Goal: Find specific page/section: Find specific page/section

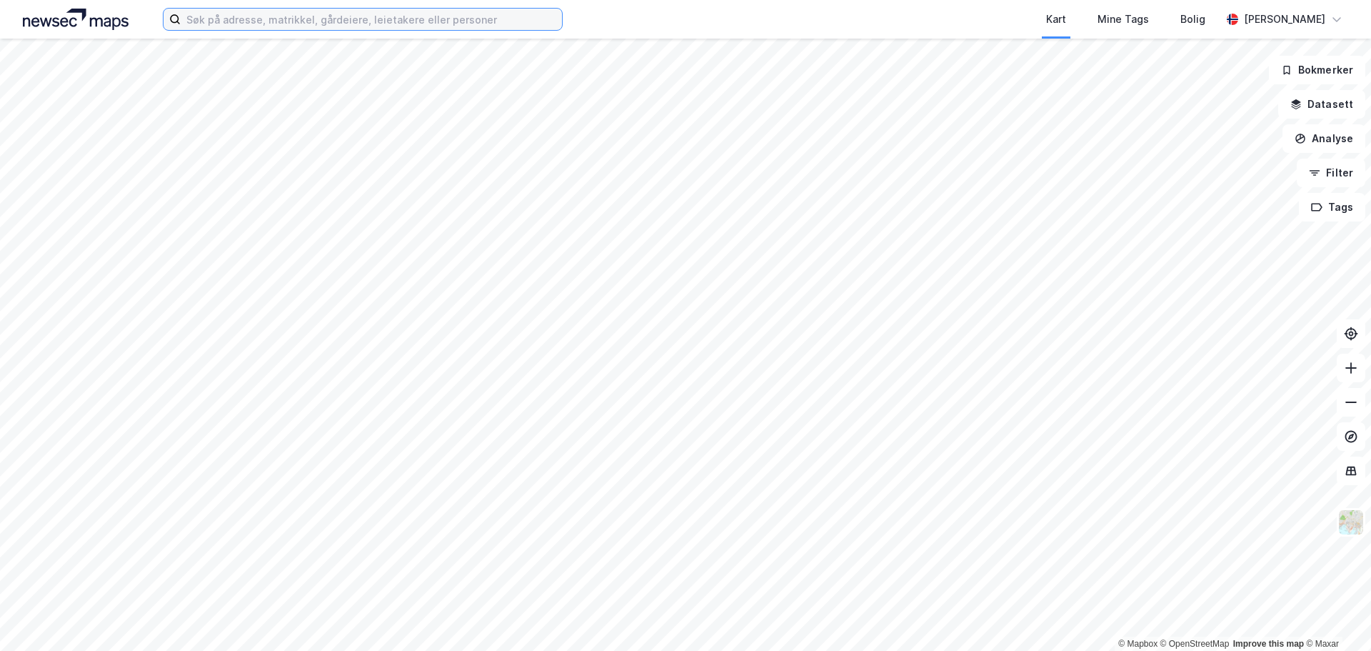
click at [332, 26] on input at bounding box center [371, 19] width 381 height 21
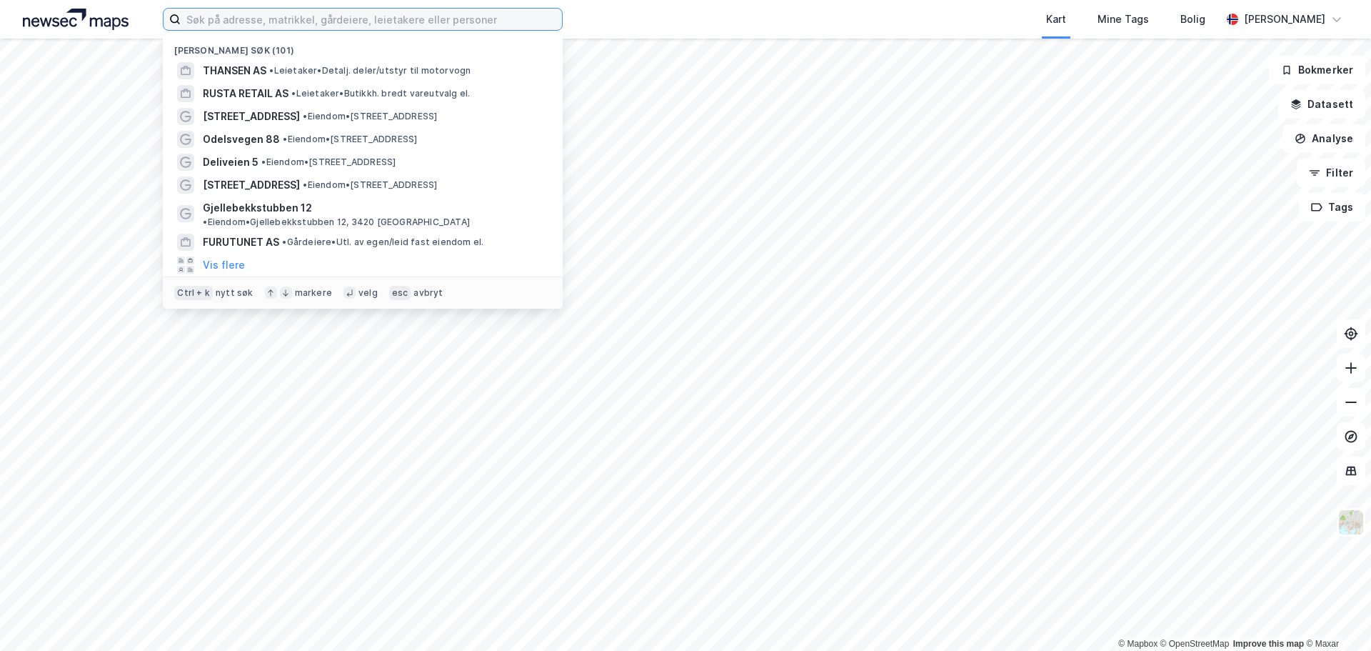
click at [285, 21] on input at bounding box center [371, 19] width 381 height 21
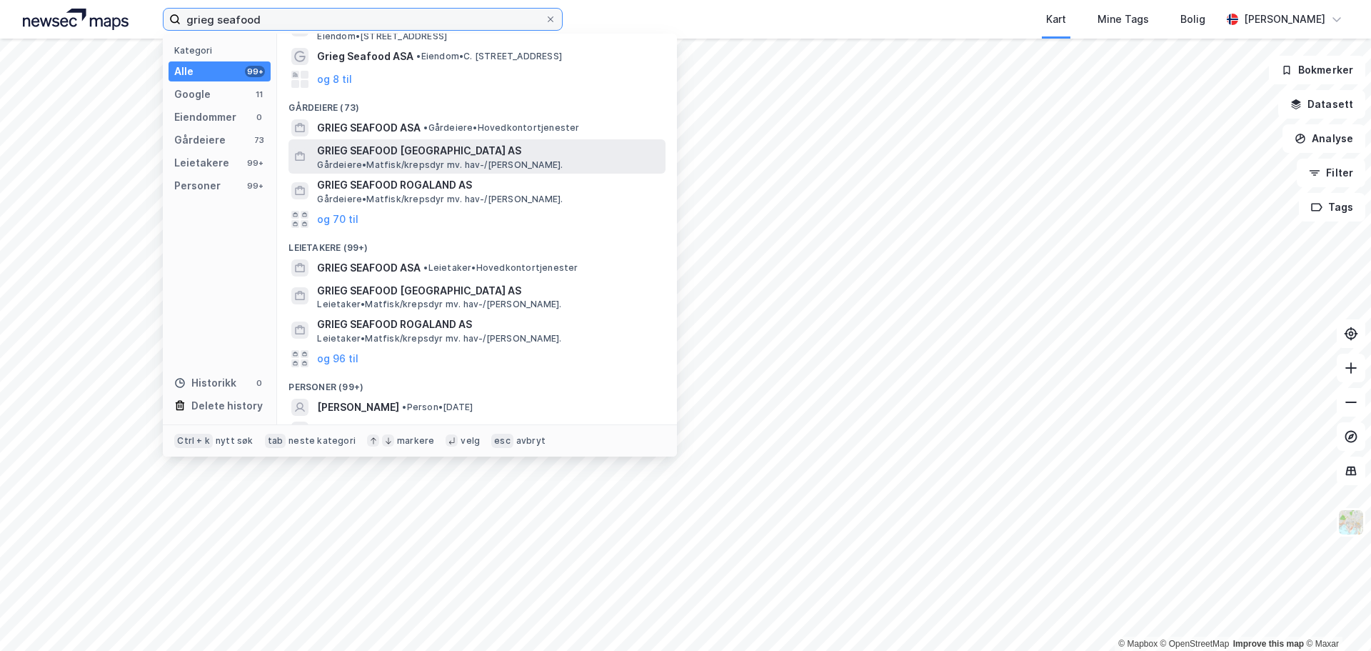
scroll to position [134, 0]
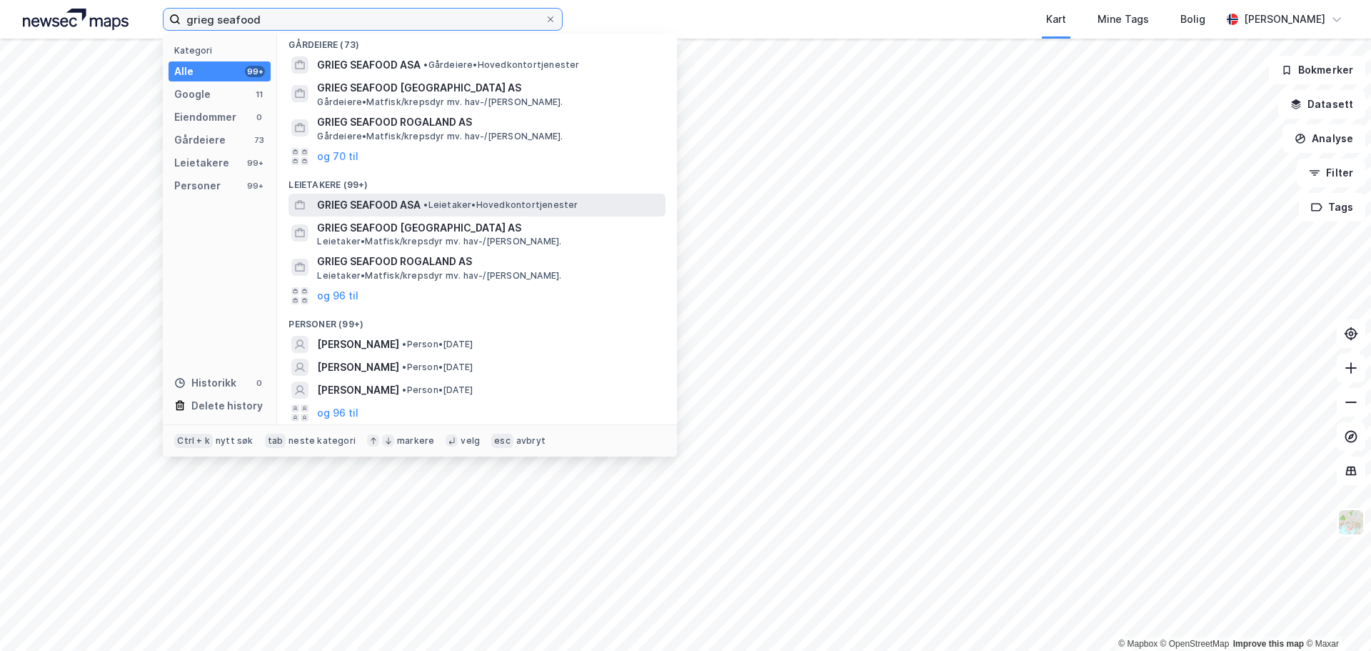
type input "grieg seafood"
click at [401, 208] on span "GRIEG SEAFOOD ASA" at bounding box center [369, 204] width 104 height 17
